Goal: Transaction & Acquisition: Purchase product/service

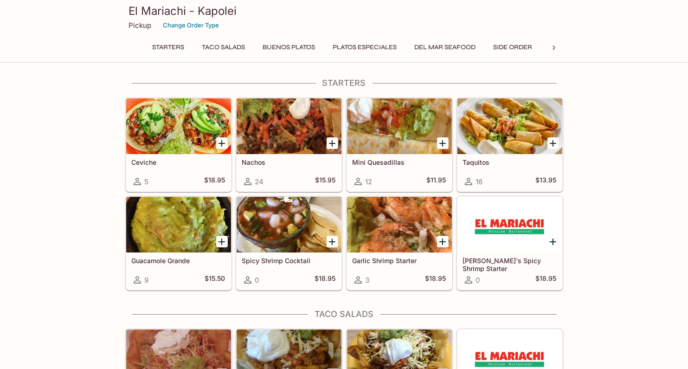
click at [306, 130] on div at bounding box center [289, 126] width 105 height 56
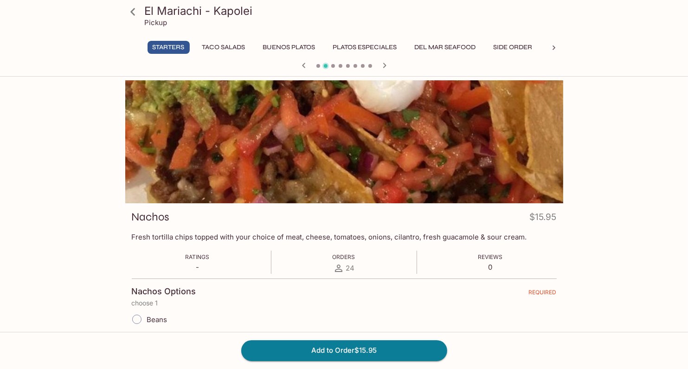
click at [386, 64] on icon "button" at bounding box center [384, 65] width 11 height 11
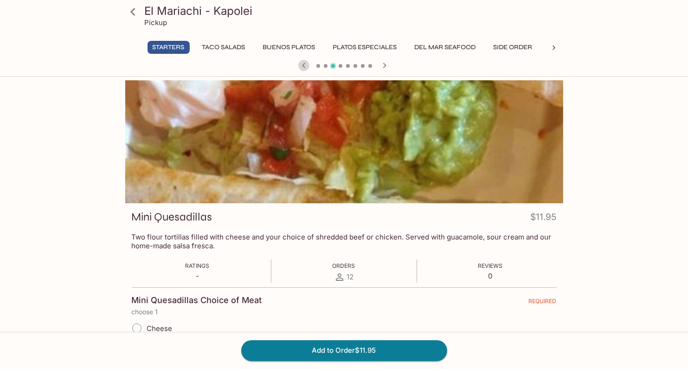
click at [300, 65] on icon "button" at bounding box center [303, 65] width 11 height 11
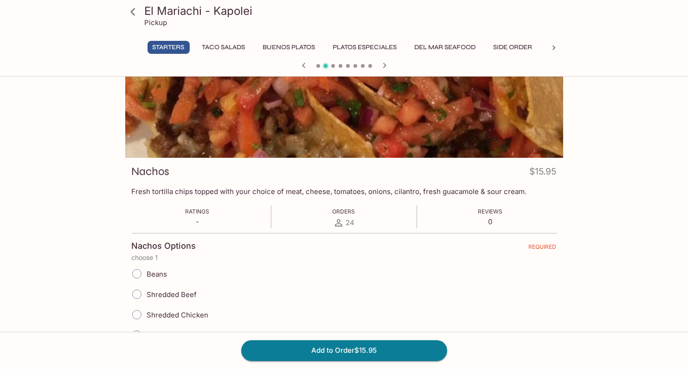
scroll to position [93, 0]
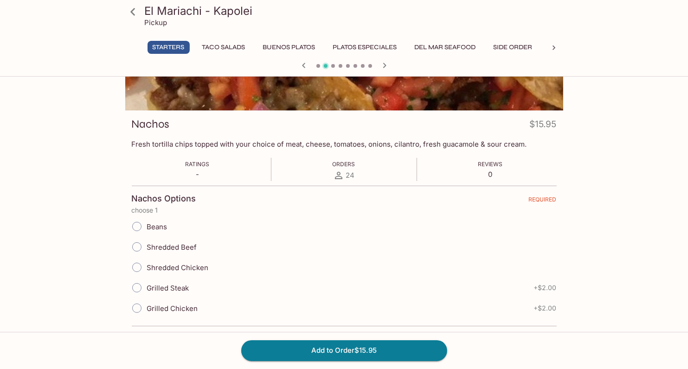
click at [136, 248] on input "Shredded Beef" at bounding box center [136, 246] width 19 height 19
radio input "true"
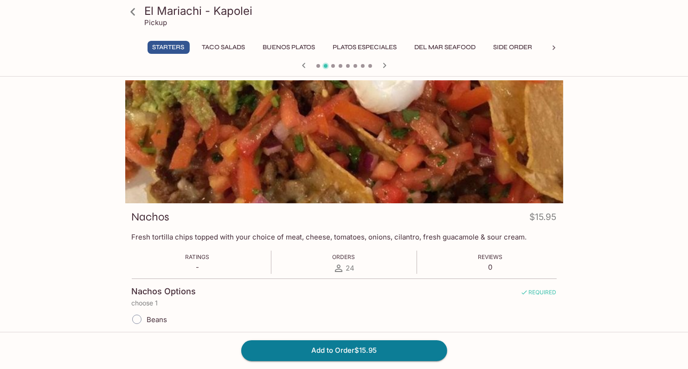
click at [130, 14] on icon at bounding box center [133, 12] width 16 height 16
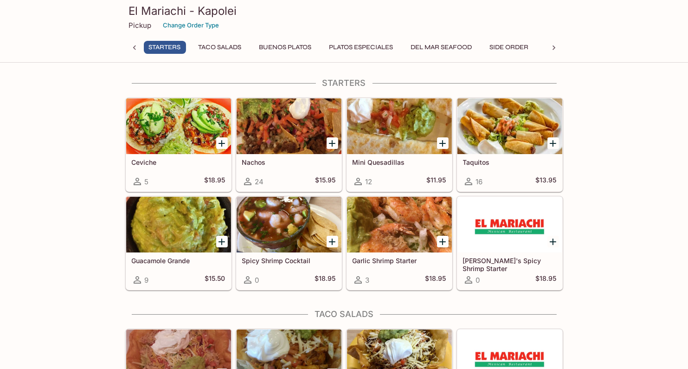
click at [285, 143] on div at bounding box center [289, 126] width 105 height 56
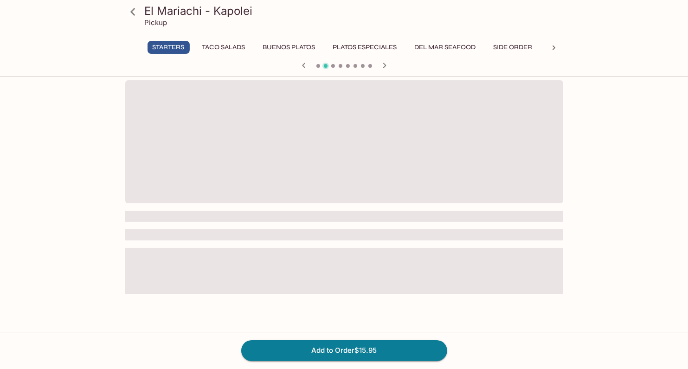
click at [285, 143] on span at bounding box center [344, 141] width 438 height 123
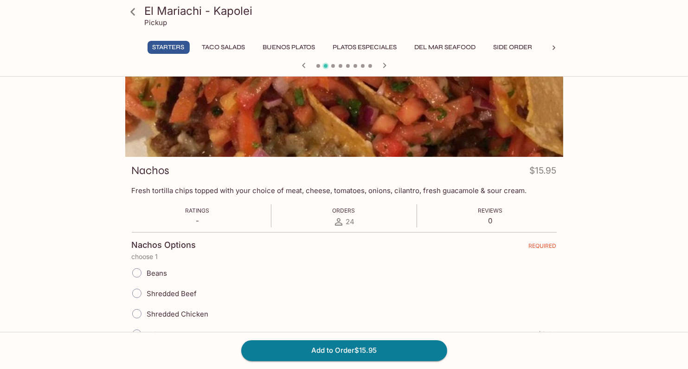
scroll to position [139, 0]
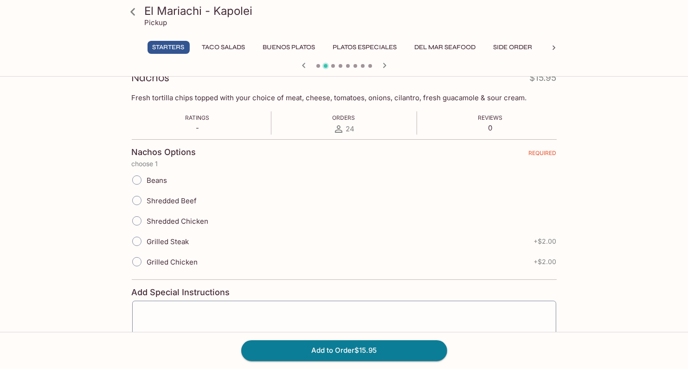
click at [143, 200] on input "Shredded Beef" at bounding box center [136, 200] width 19 height 19
radio input "true"
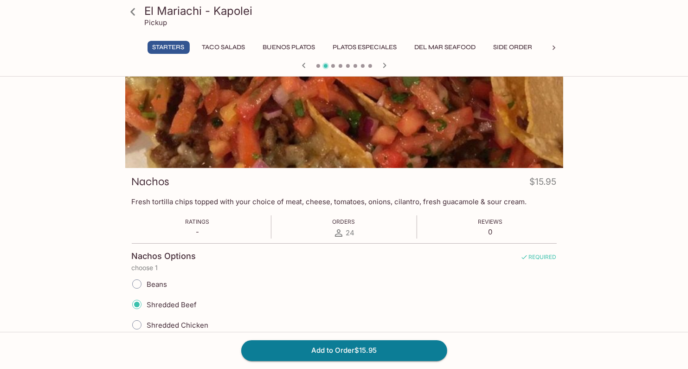
scroll to position [0, 0]
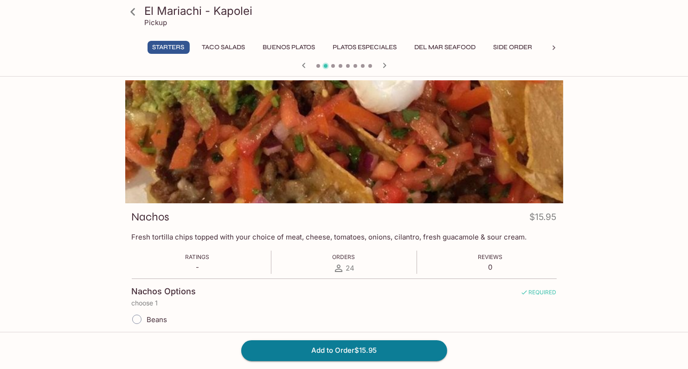
click at [387, 64] on icon "button" at bounding box center [384, 65] width 11 height 11
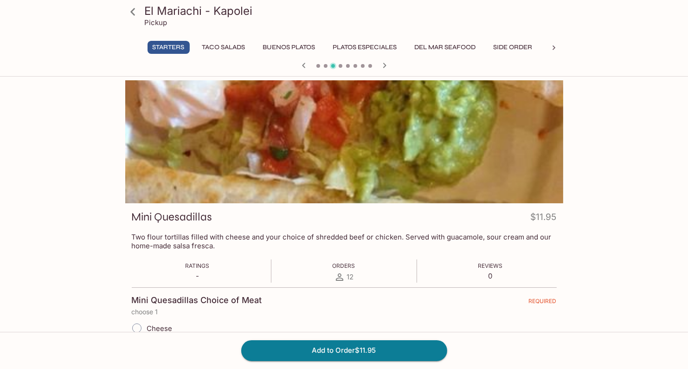
click at [384, 64] on icon "button" at bounding box center [384, 65] width 3 height 5
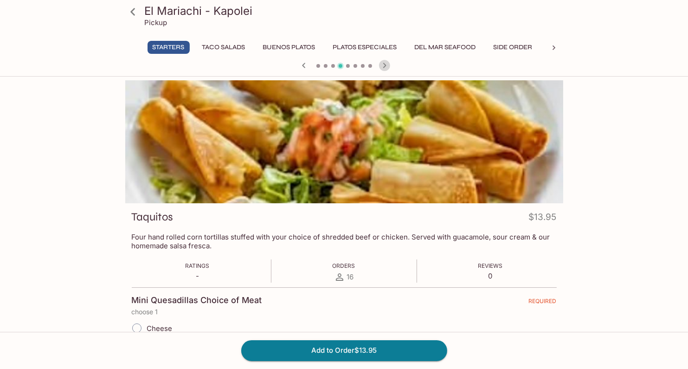
click at [384, 64] on icon "button" at bounding box center [384, 65] width 3 height 5
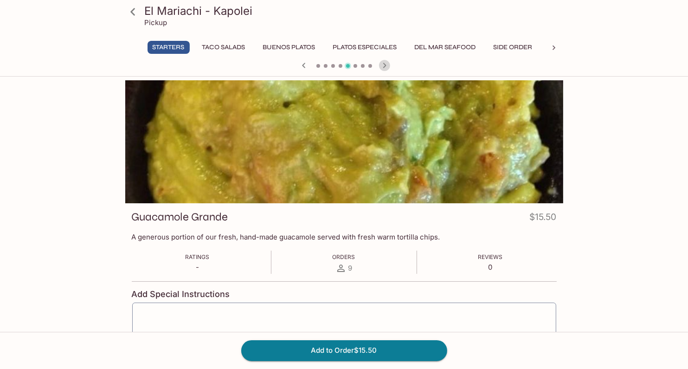
click at [384, 64] on icon "button" at bounding box center [384, 65] width 3 height 5
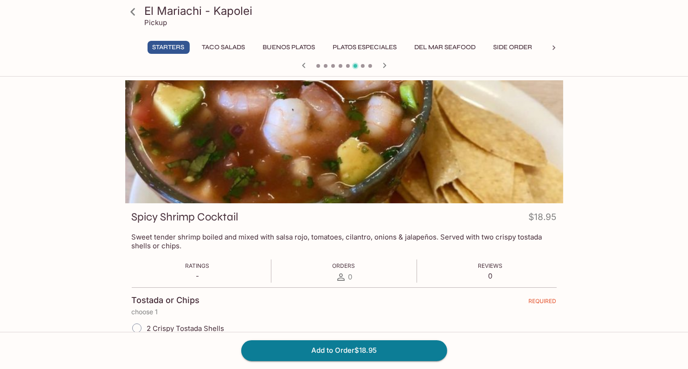
click at [384, 64] on icon "button" at bounding box center [384, 65] width 3 height 5
